Goal: Task Accomplishment & Management: Use online tool/utility

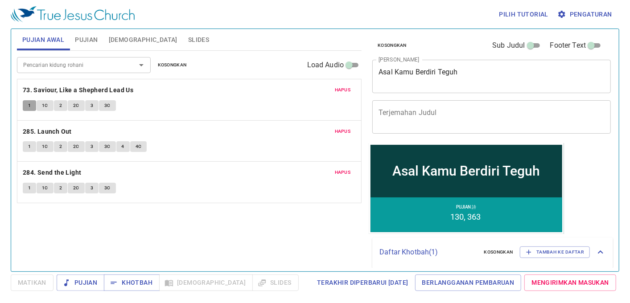
click at [29, 104] on span "1" at bounding box center [29, 106] width 3 height 8
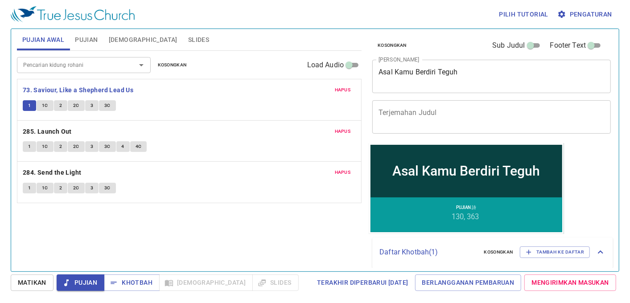
drag, startPoint x: 25, startPoint y: 145, endPoint x: 23, endPoint y: 194, distance: 49.1
click at [25, 145] on button "1" at bounding box center [29, 146] width 13 height 11
click at [19, 284] on span "Matikan" at bounding box center [32, 282] width 29 height 11
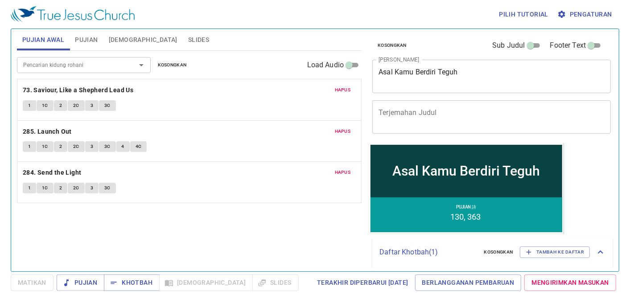
click at [29, 144] on span "1" at bounding box center [29, 147] width 3 height 8
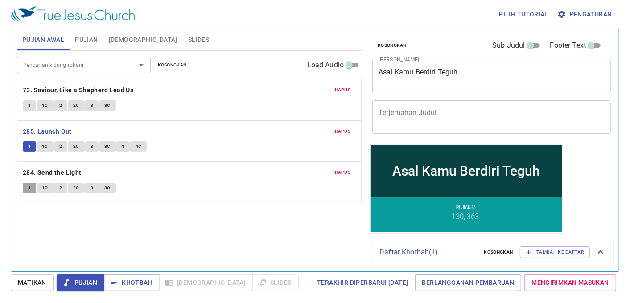
click at [25, 185] on button "1" at bounding box center [29, 188] width 13 height 11
click at [38, 284] on span "Matikan" at bounding box center [32, 282] width 29 height 11
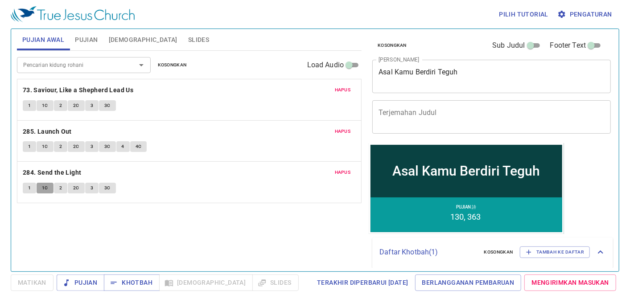
click at [47, 190] on span "1C" at bounding box center [45, 188] width 6 height 8
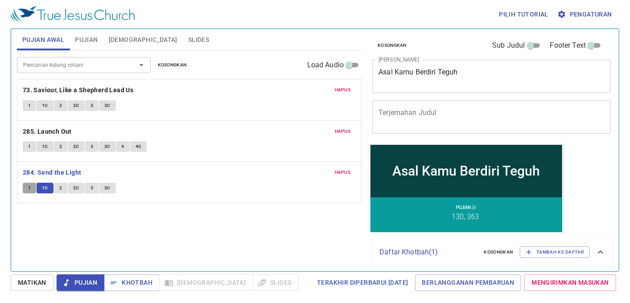
click at [30, 188] on span "1" at bounding box center [29, 188] width 3 height 8
click at [0, 0] on span "Matikan" at bounding box center [0, 0] width 0 height 0
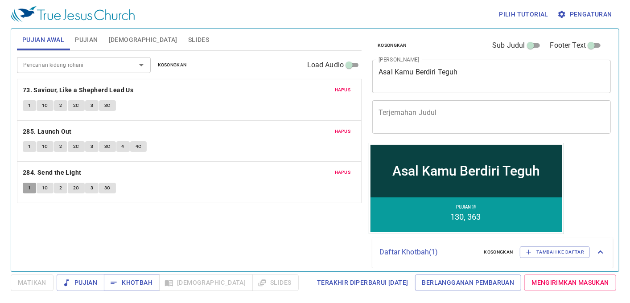
click at [25, 189] on button "1" at bounding box center [29, 188] width 13 height 11
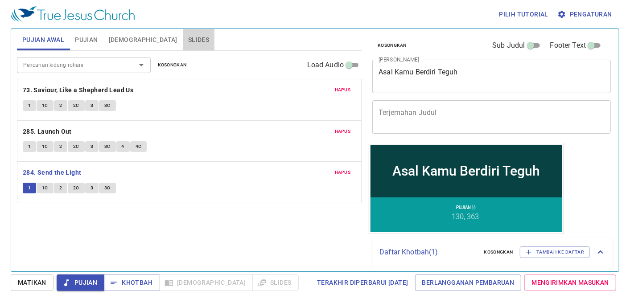
click at [188, 39] on span "Slides" at bounding box center [198, 39] width 21 height 11
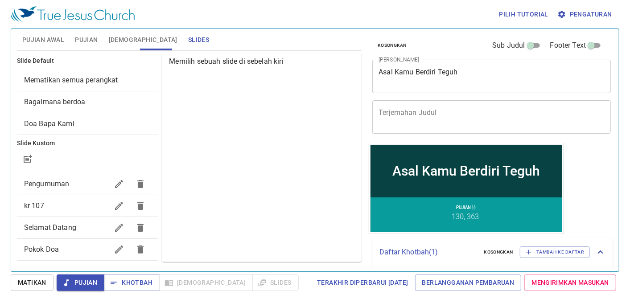
click at [79, 79] on span "Mematikan semua perangkat" at bounding box center [71, 80] width 94 height 8
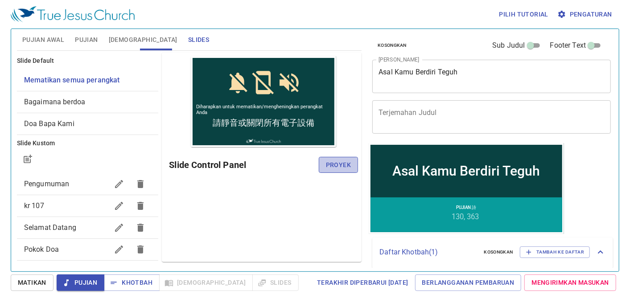
click at [320, 164] on button "Proyek" at bounding box center [338, 165] width 39 height 16
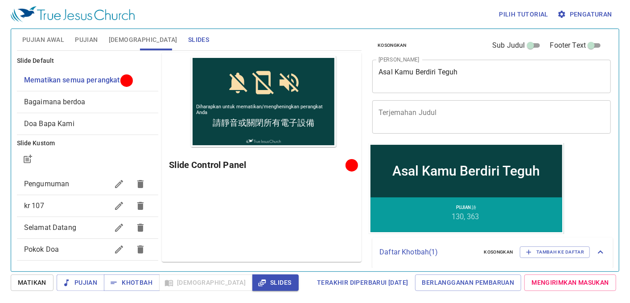
click at [27, 277] on button "Matikan" at bounding box center [32, 283] width 43 height 16
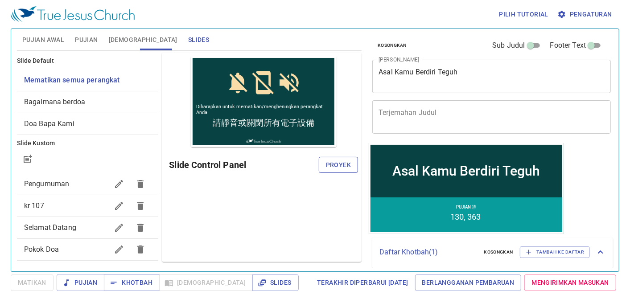
click at [353, 165] on button "Proyek" at bounding box center [338, 165] width 39 height 16
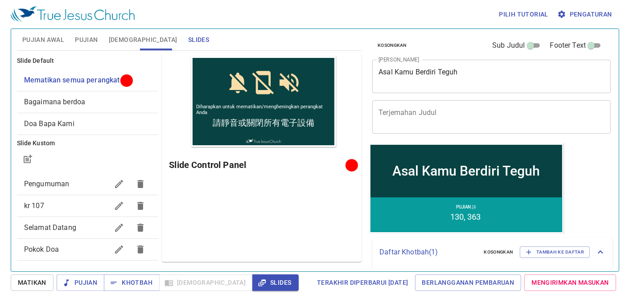
click at [0, 0] on span "Matikan" at bounding box center [0, 0] width 0 height 0
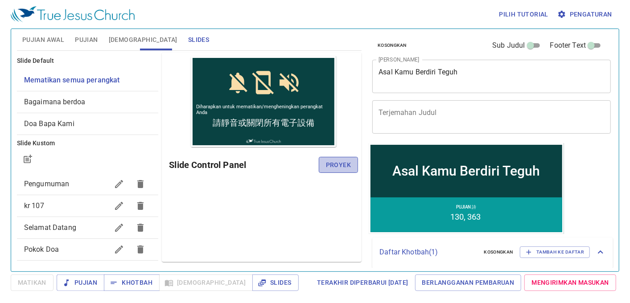
click at [335, 162] on span "Proyek" at bounding box center [338, 165] width 25 height 11
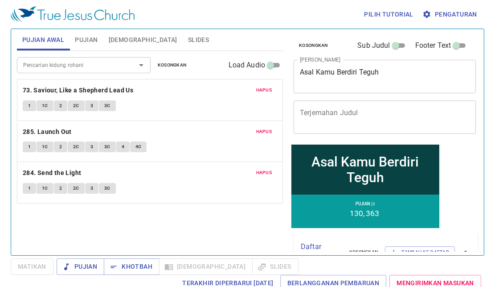
click at [188, 34] on span "Slides" at bounding box center [198, 39] width 21 height 11
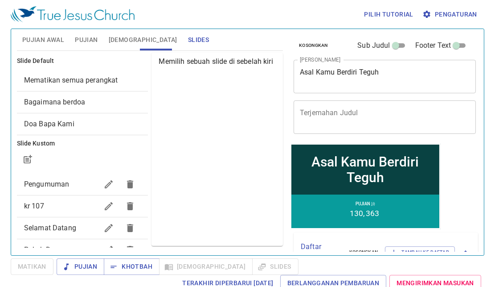
click at [85, 80] on span "Mematikan semua perangkat" at bounding box center [71, 80] width 94 height 8
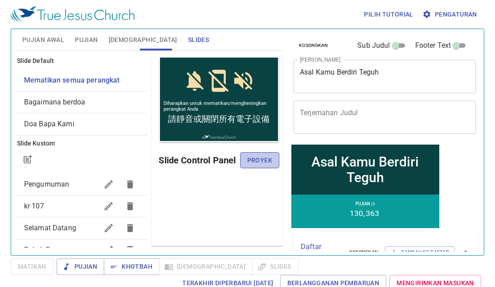
click at [272, 154] on button "Proyek" at bounding box center [259, 160] width 39 height 16
click at [261, 156] on span "Proyek" at bounding box center [259, 160] width 25 height 11
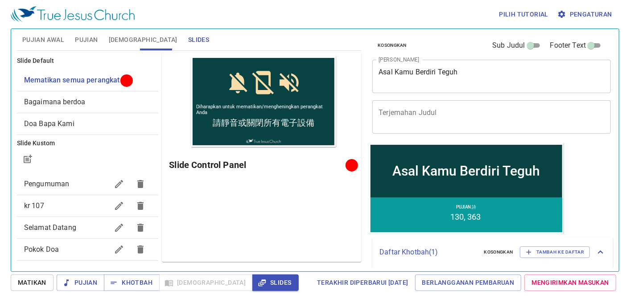
click at [86, 40] on span "Pujian" at bounding box center [86, 39] width 23 height 11
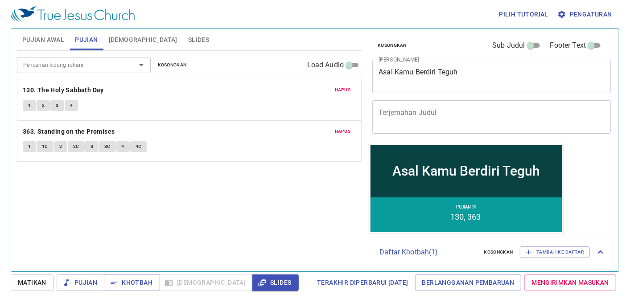
click at [340, 91] on span "Hapus" at bounding box center [343, 90] width 16 height 8
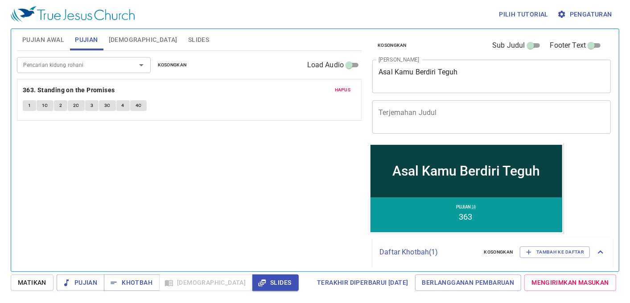
click at [340, 91] on span "Hapus" at bounding box center [343, 90] width 16 height 8
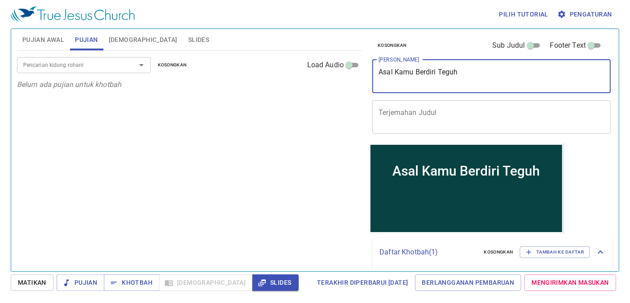
drag, startPoint x: 476, startPoint y: 70, endPoint x: 271, endPoint y: 85, distance: 206.0
click at [271, 85] on div "Pujian Awal Pujian Alkitab Slides Pencarian kidung rohani Pencarian kidung roha…" at bounding box center [314, 146] width 603 height 242
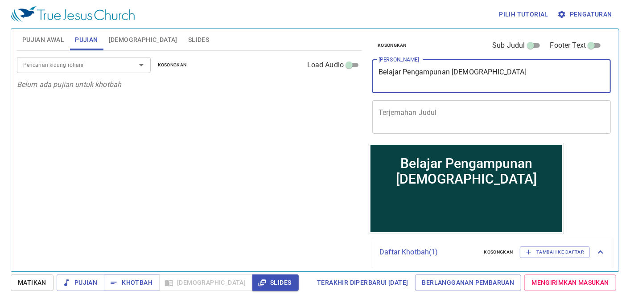
type textarea "Belajar Pengampunan [DEMOGRAPHIC_DATA]"
click at [70, 65] on input "Pencarian kidung rohani" at bounding box center [71, 65] width 102 height 10
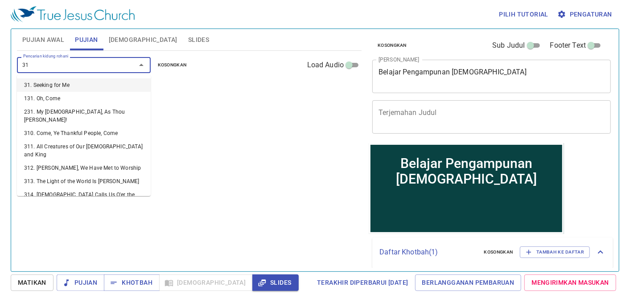
type input "313"
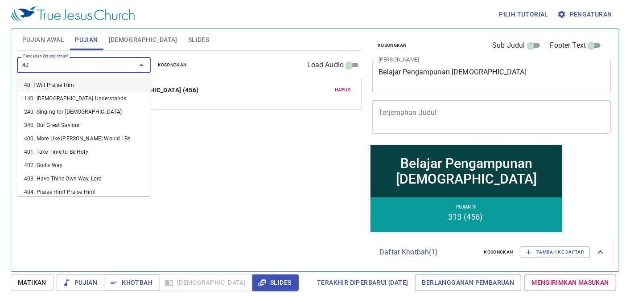
type input "409"
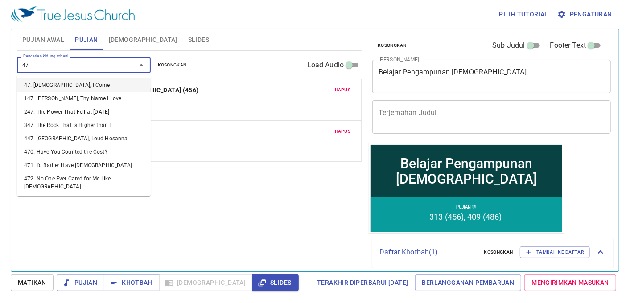
type input "473"
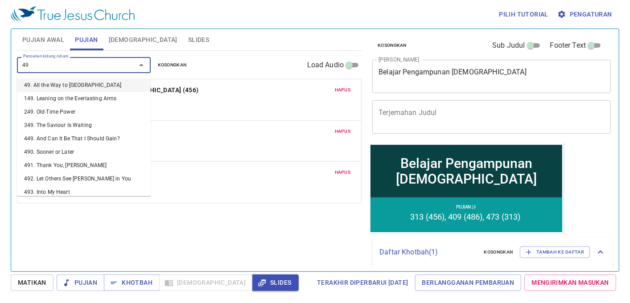
type input "494"
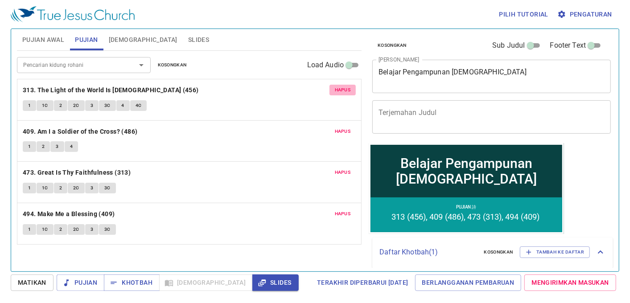
click at [349, 88] on span "Hapus" at bounding box center [343, 90] width 16 height 8
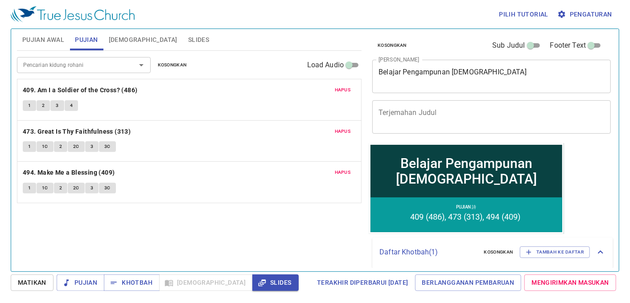
click at [341, 90] on span "Hapus" at bounding box center [343, 90] width 16 height 8
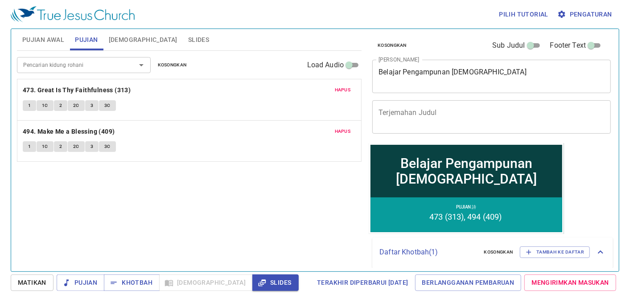
click at [29, 108] on span "1" at bounding box center [29, 106] width 3 height 8
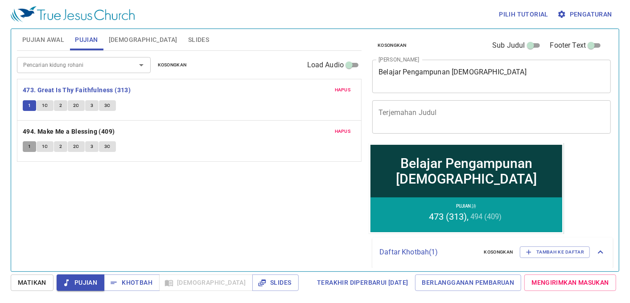
click at [27, 144] on button "1" at bounding box center [29, 146] width 13 height 11
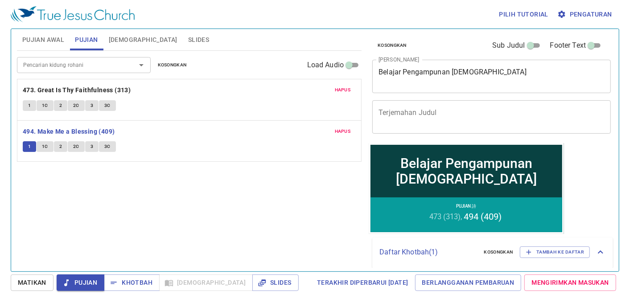
click at [188, 34] on span "Slides" at bounding box center [198, 39] width 21 height 11
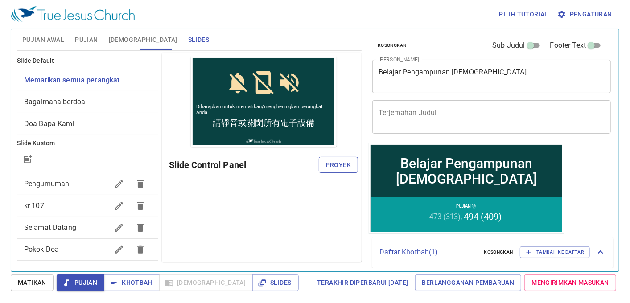
click at [330, 164] on span "Proyek" at bounding box center [338, 165] width 25 height 11
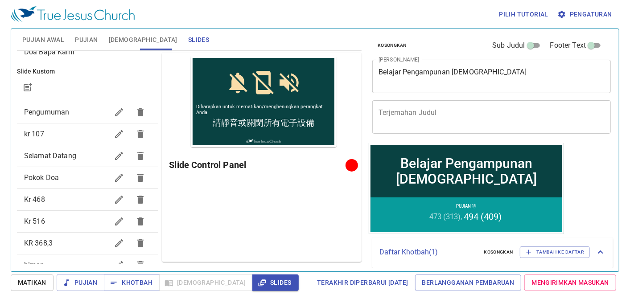
scroll to position [36, 0]
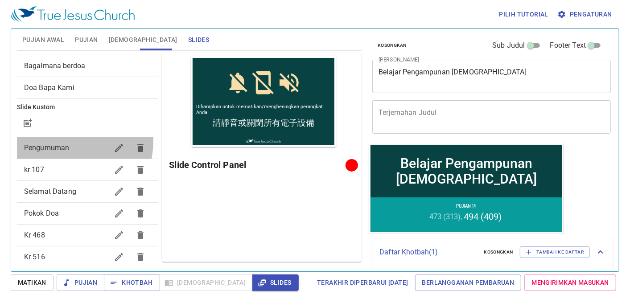
click at [51, 140] on div "Pengumuman" at bounding box center [88, 147] width 142 height 21
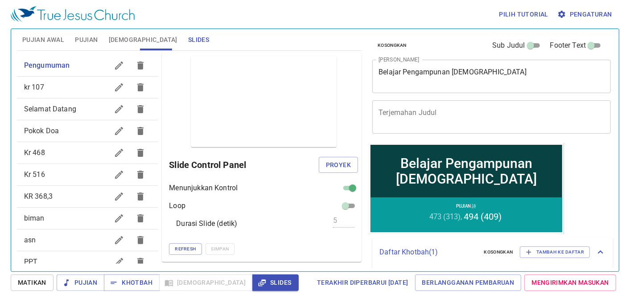
scroll to position [234, 0]
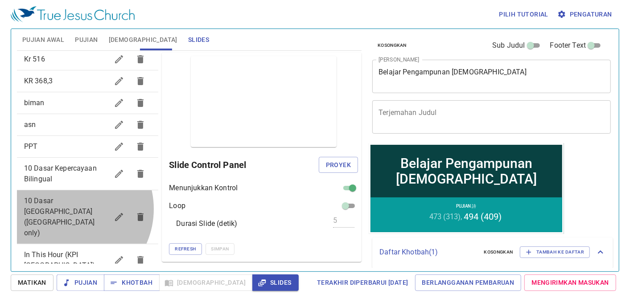
click at [68, 209] on span "10 Dasar [GEOGRAPHIC_DATA] ([GEOGRAPHIC_DATA] only)" at bounding box center [59, 217] width 71 height 41
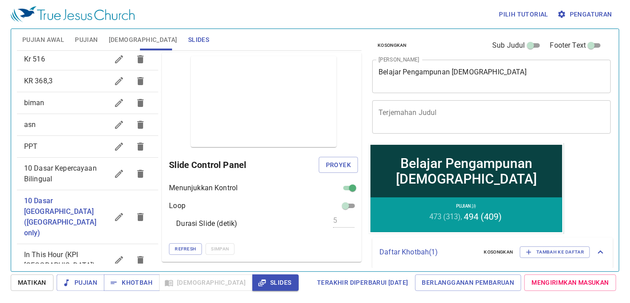
click at [68, 174] on span "10 Dasar Kepercayaan Bilingual" at bounding box center [66, 173] width 85 height 21
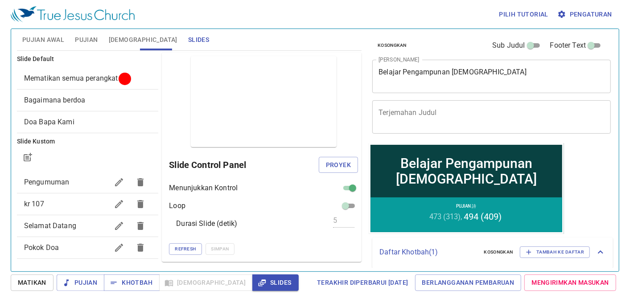
scroll to position [0, 0]
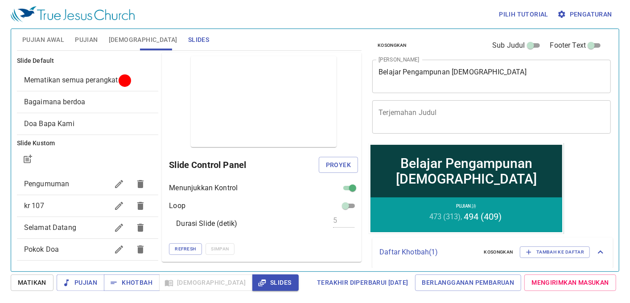
click at [48, 82] on span "Mematikan semua perangkat" at bounding box center [71, 80] width 94 height 8
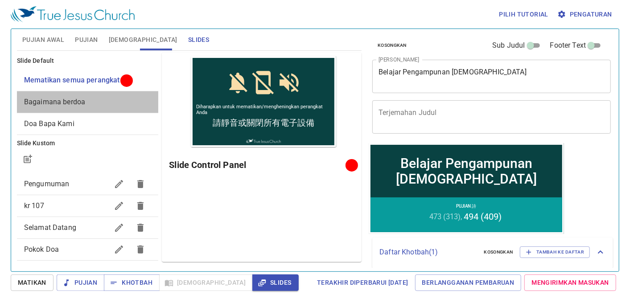
click at [103, 98] on span "Bagaimana berdoa" at bounding box center [87, 102] width 127 height 11
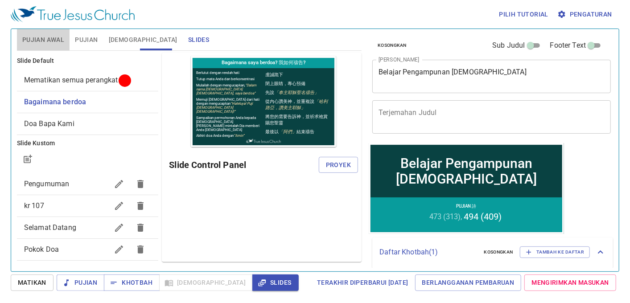
click at [55, 42] on span "Pujian Awal" at bounding box center [43, 39] width 42 height 11
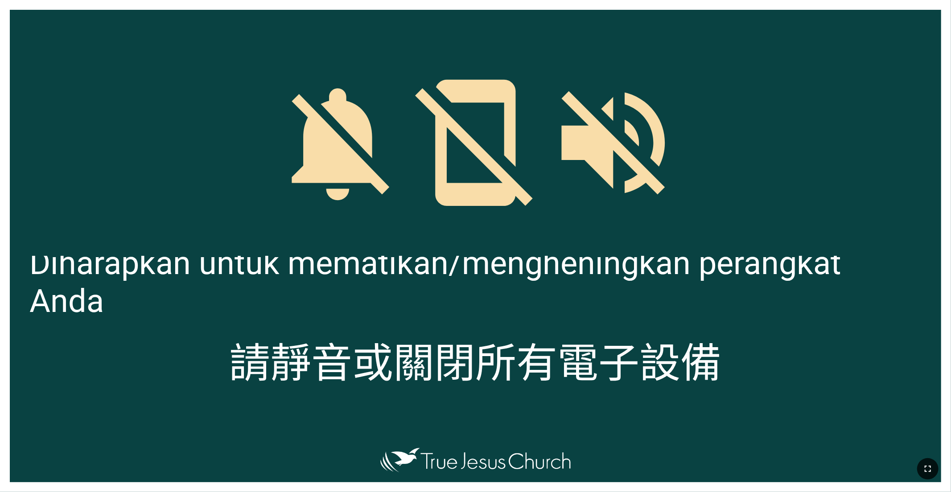
click at [395, 305] on icon "button" at bounding box center [927, 469] width 11 height 11
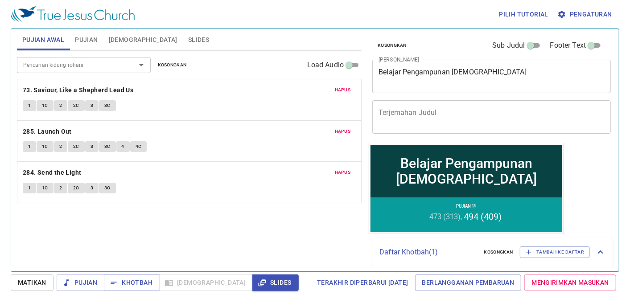
click at [188, 39] on span "Slides" at bounding box center [198, 39] width 21 height 11
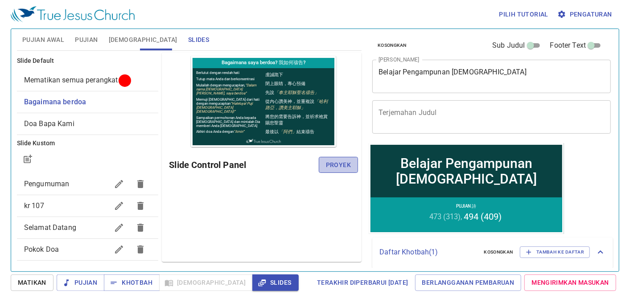
click at [338, 168] on span "Proyek" at bounding box center [338, 165] width 25 height 11
click at [53, 42] on span "Pujian Awal" at bounding box center [43, 39] width 42 height 11
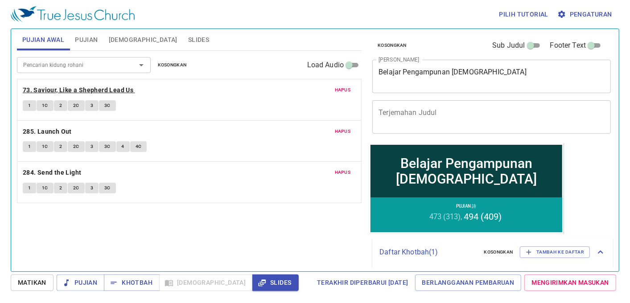
click at [76, 90] on b "73. Saviour, Like a Shepherd Lead Us" at bounding box center [78, 90] width 111 height 11
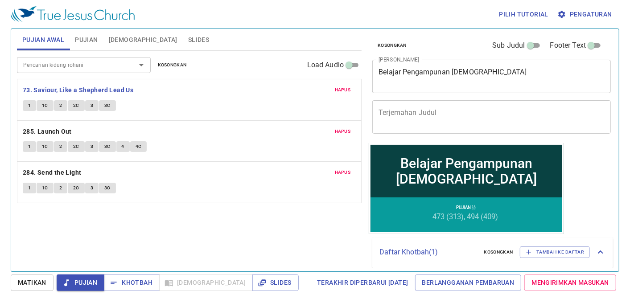
click at [34, 104] on button "1" at bounding box center [29, 105] width 13 height 11
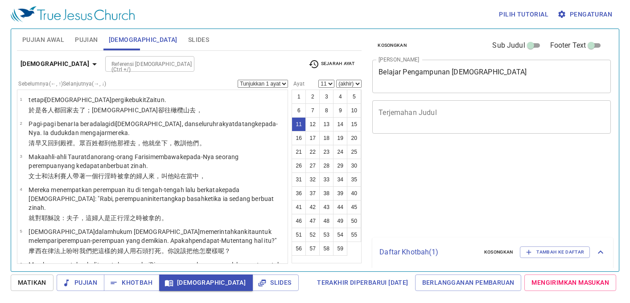
select select "11"
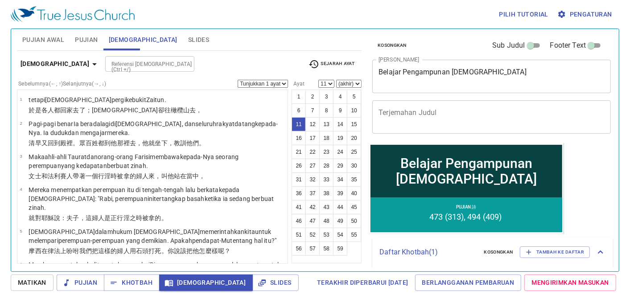
scroll to position [288, 0]
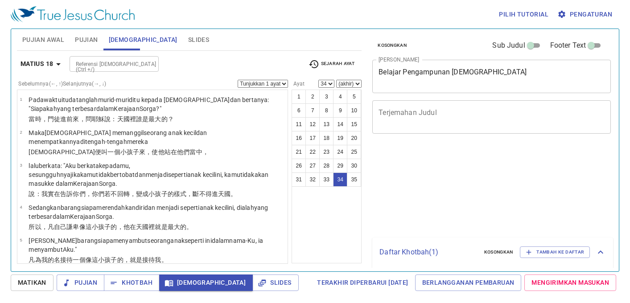
select select "34"
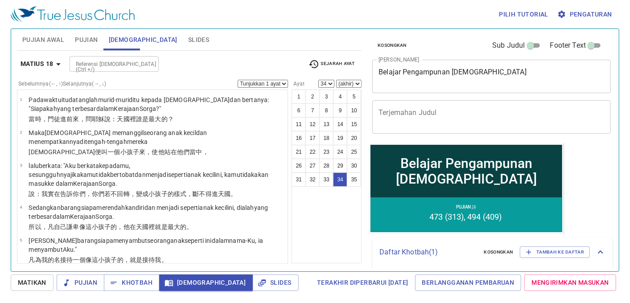
scroll to position [900, 0]
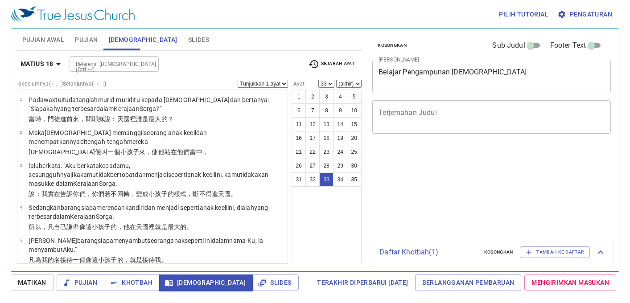
select select "33"
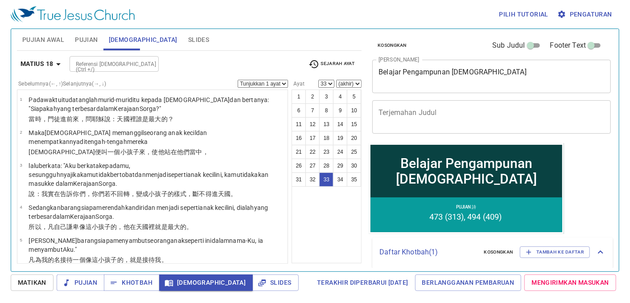
scroll to position [1145, 0]
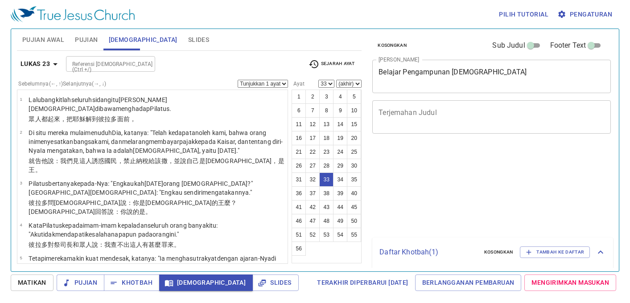
select select "33"
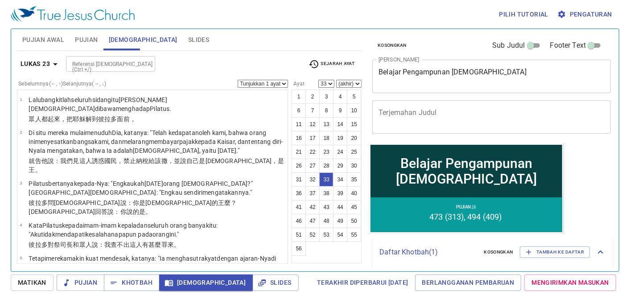
scroll to position [1033, 0]
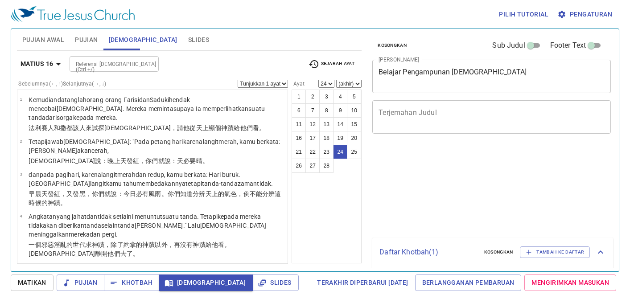
select select "24"
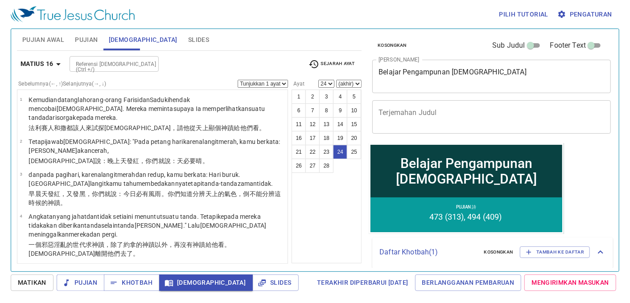
scroll to position [772, 0]
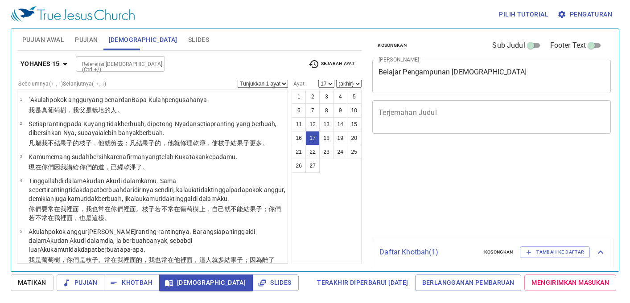
select select "17"
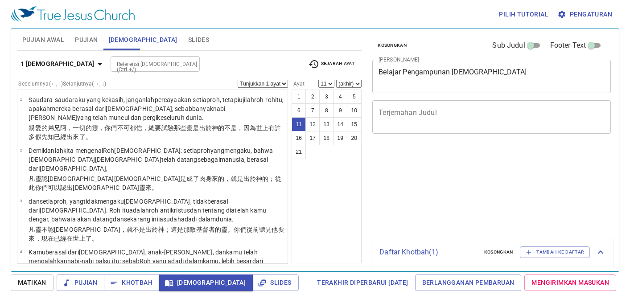
select select "11"
